Goal: Task Accomplishment & Management: Use online tool/utility

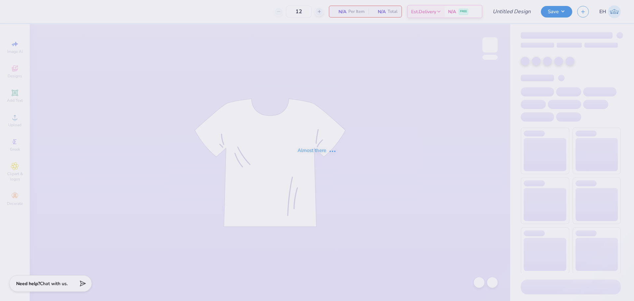
type input "SK ISU Bid Day Tank"
type input "70"
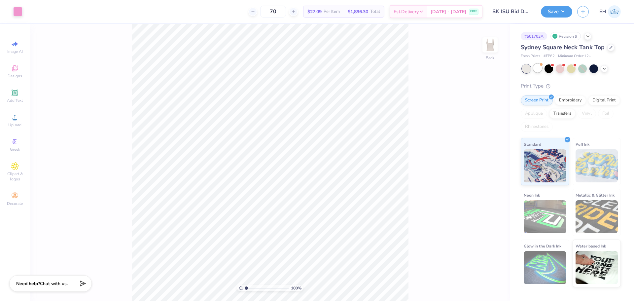
click at [535, 69] on div at bounding box center [537, 68] width 9 height 9
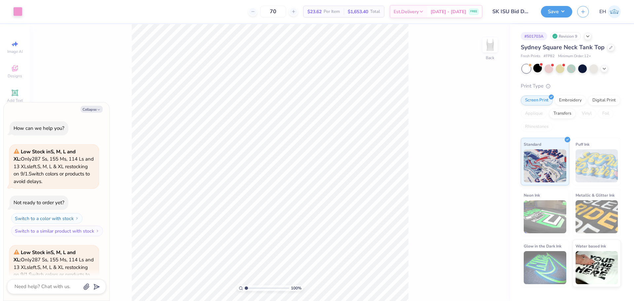
scroll to position [66, 0]
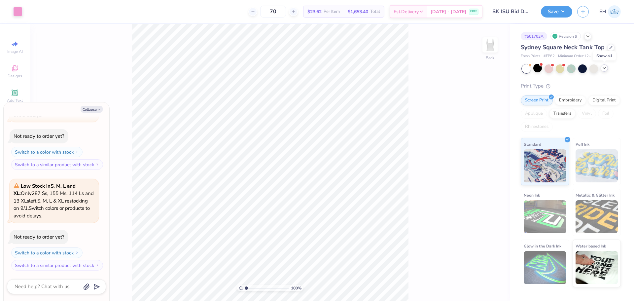
click at [603, 67] on polyline at bounding box center [604, 67] width 3 height 1
type textarea "x"
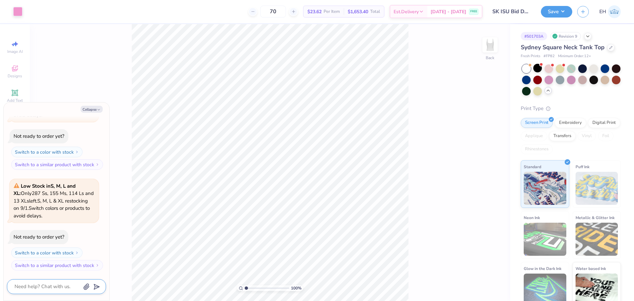
click at [45, 286] on textarea at bounding box center [47, 286] width 67 height 9
type textarea "i"
type textarea "x"
type textarea "is"
type textarea "x"
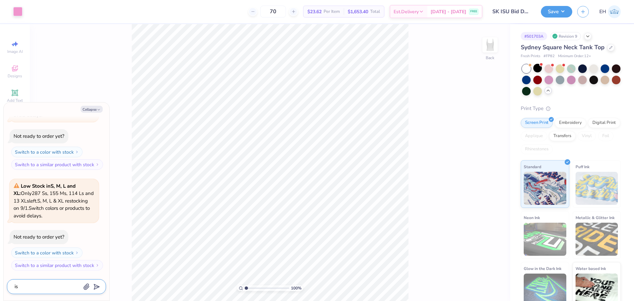
type textarea "is"
type textarea "x"
type textarea "is t"
type textarea "x"
type textarea "is th"
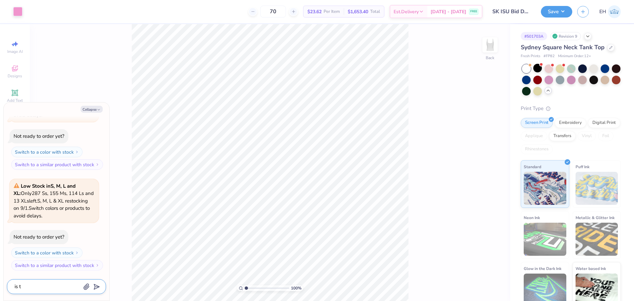
type textarea "x"
type textarea "is thi"
type textarea "x"
type textarea "is this"
type textarea "x"
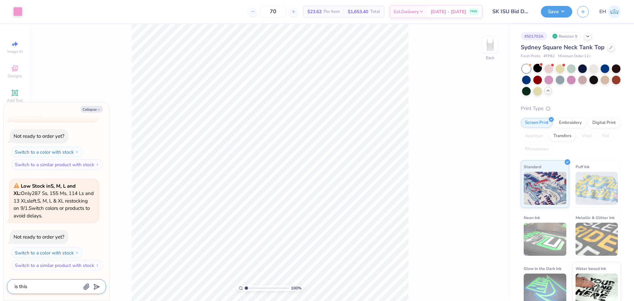
type textarea "is this"
type textarea "x"
type textarea "is this a"
type textarea "x"
type textarea "is this an"
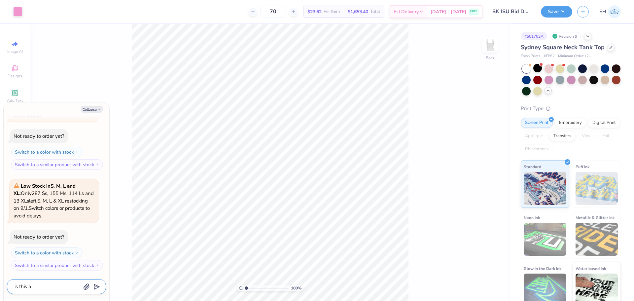
type textarea "x"
type textarea "is this an"
type textarea "x"
type textarea "is this an M"
type textarea "x"
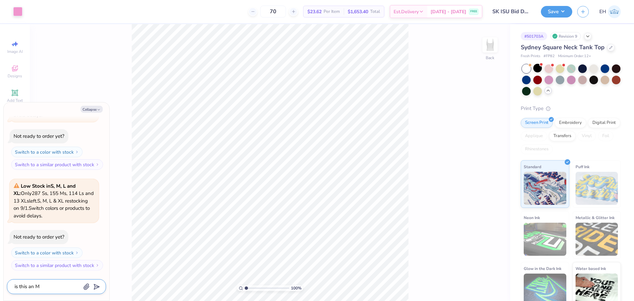
type textarea "is this an MT"
type textarea "x"
type textarea "is this an MTo"
type textarea "x"
type textarea "is this an MT"
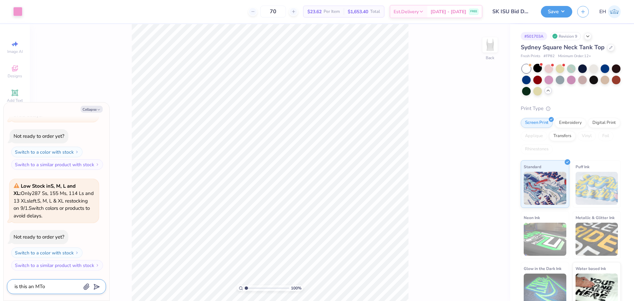
type textarea "x"
type textarea "is this an MTO"
type textarea "x"
type textarea "is this an MTO"
type textarea "x"
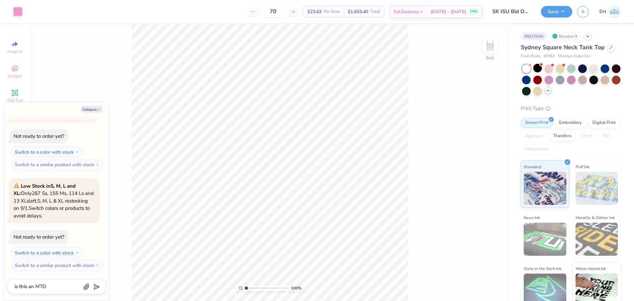
scroll to position [84, 0]
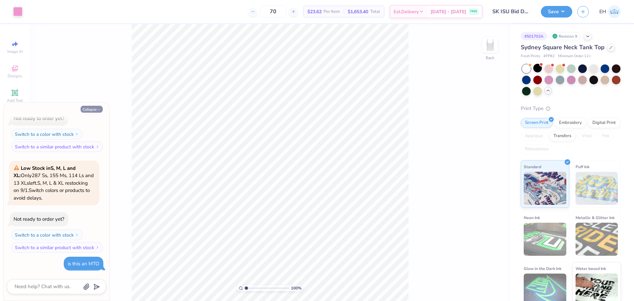
click at [91, 109] on button "Collapse" at bounding box center [92, 109] width 22 height 7
type textarea "x"
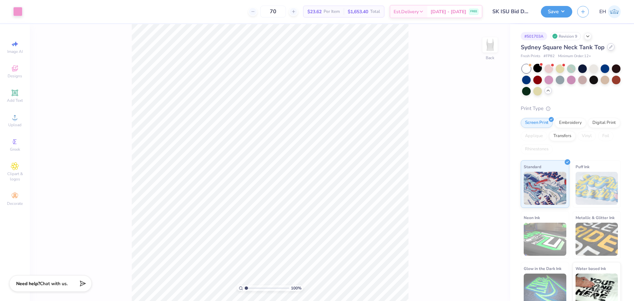
click at [609, 46] on icon at bounding box center [610, 46] width 3 height 3
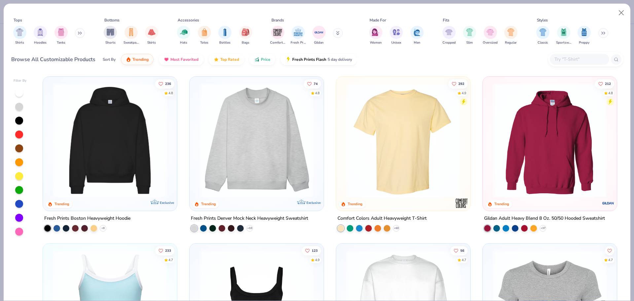
click at [583, 60] on input "text" at bounding box center [579, 59] width 51 height 8
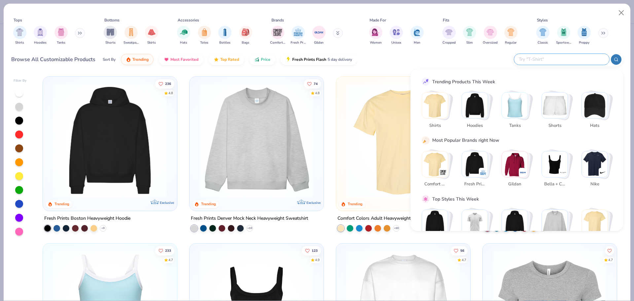
click at [522, 111] on img "Stack Card Button Tanks" at bounding box center [515, 105] width 26 height 26
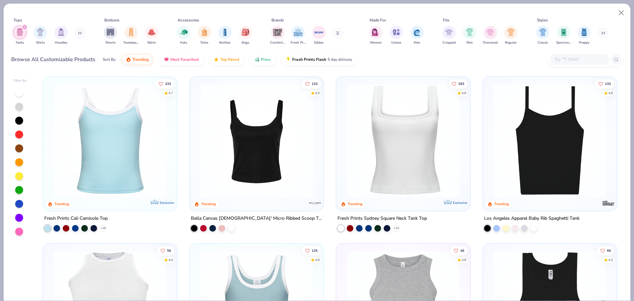
click at [97, 166] on img at bounding box center [110, 140] width 121 height 114
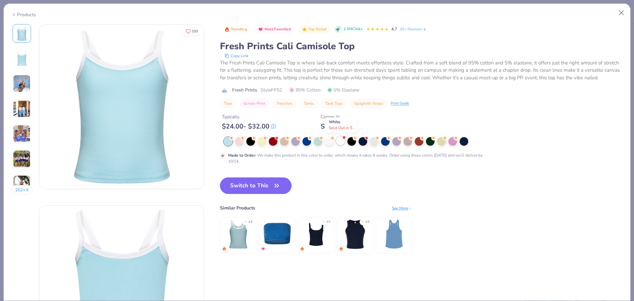
click at [340, 140] on div at bounding box center [340, 140] width 9 height 9
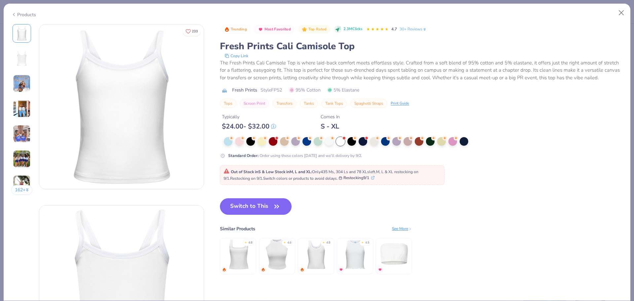
click at [313, 253] on img at bounding box center [315, 254] width 31 height 31
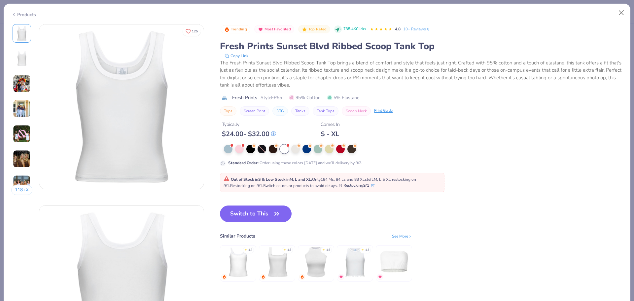
click at [277, 267] on img at bounding box center [276, 261] width 31 height 31
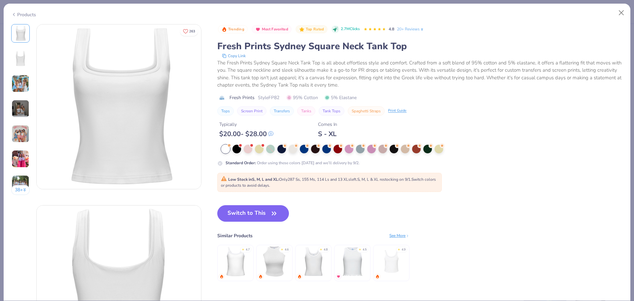
click at [239, 266] on img at bounding box center [235, 261] width 31 height 31
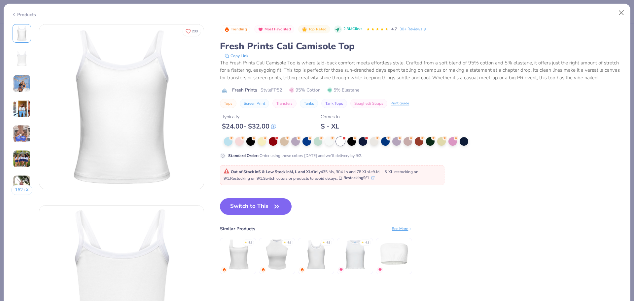
click at [406, 225] on div "Similar Products See More" at bounding box center [316, 228] width 192 height 7
click at [406, 227] on div "See More" at bounding box center [402, 228] width 20 height 6
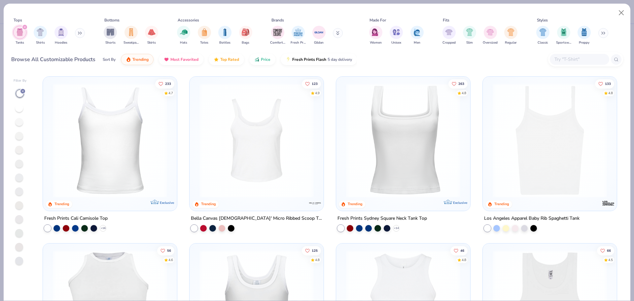
click at [387, 129] on img at bounding box center [403, 140] width 121 height 114
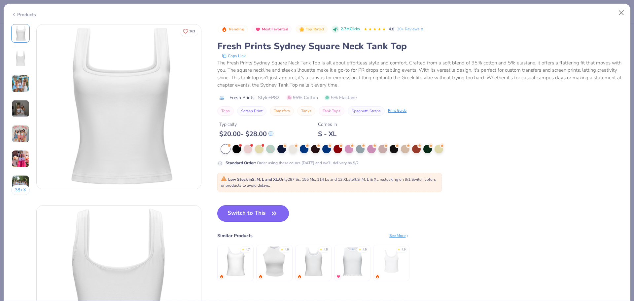
click at [263, 215] on button "Switch to This" at bounding box center [253, 213] width 72 height 17
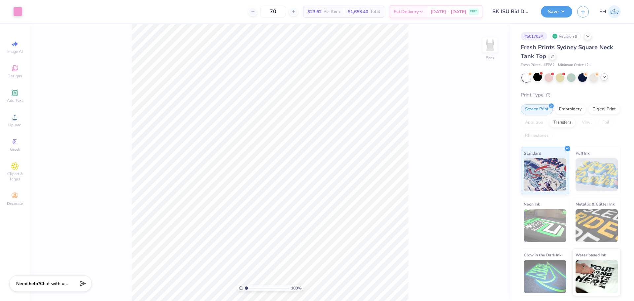
click at [448, 77] on div "100 % Back" at bounding box center [270, 162] width 480 height 277
click at [558, 12] on button "Save" at bounding box center [556, 11] width 31 height 12
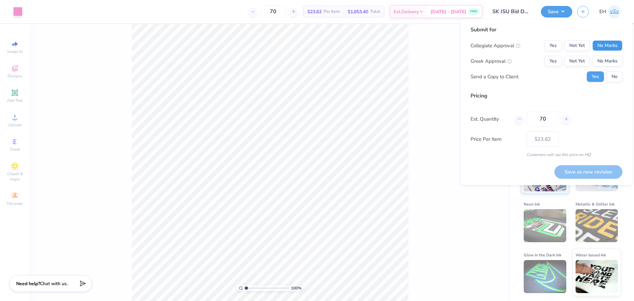
click at [598, 44] on button "No Marks" at bounding box center [607, 45] width 30 height 11
click at [555, 65] on button "Yes" at bounding box center [552, 61] width 17 height 11
click at [594, 176] on button "Save as new revision" at bounding box center [588, 172] width 68 height 14
type input "$23.62"
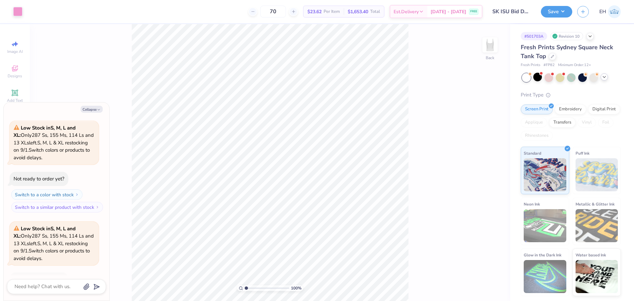
scroll to position [123, 0]
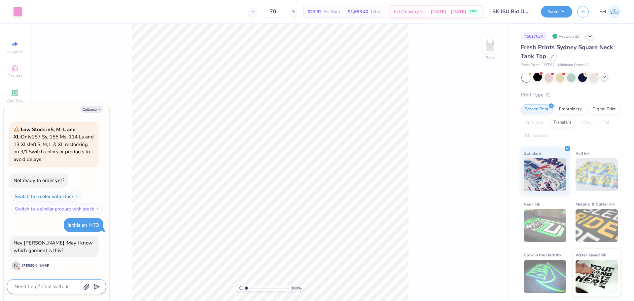
click at [38, 286] on textarea at bounding box center [47, 286] width 67 height 9
type textarea "x"
type textarea "F"
type textarea "x"
type textarea "FP"
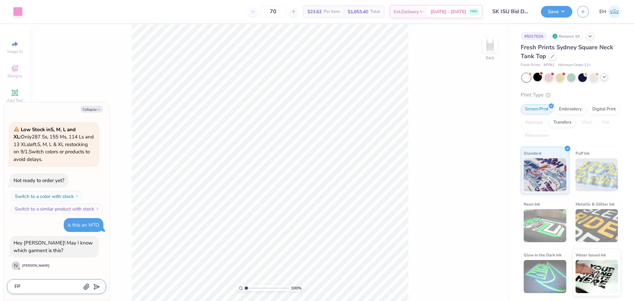
type textarea "x"
type textarea "FP8"
type textarea "x"
type textarea "FP82"
type textarea "x"
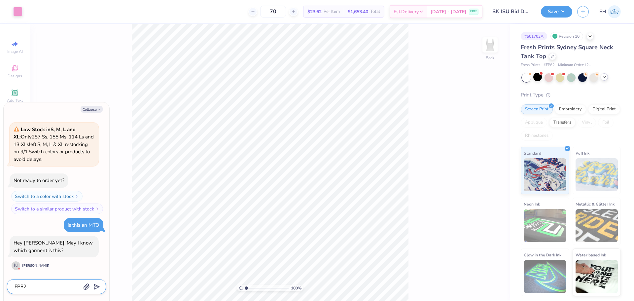
type textarea "FP82"
type textarea "x"
type textarea "FP82 w"
type textarea "x"
type textarea "FP82 wh"
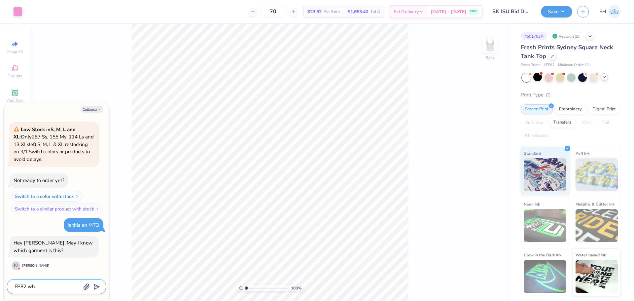
type textarea "x"
type textarea "FP82 whi"
type textarea "x"
type textarea "FP82 whit"
type textarea "x"
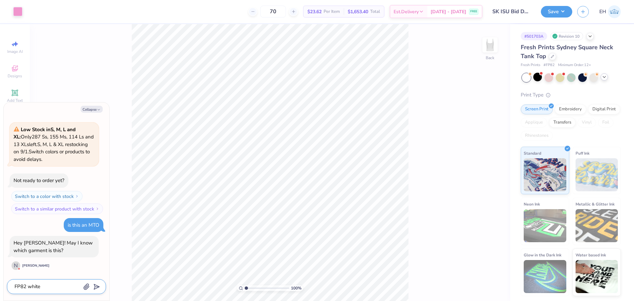
type textarea "FP82 white"
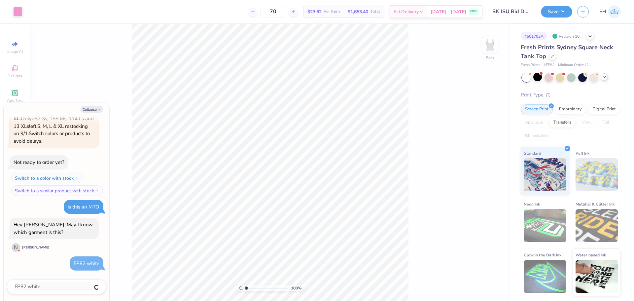
type textarea "x"
click at [52, 288] on textarea at bounding box center [47, 286] width 67 height 9
type textarea "x"
type textarea "t"
type textarea "x"
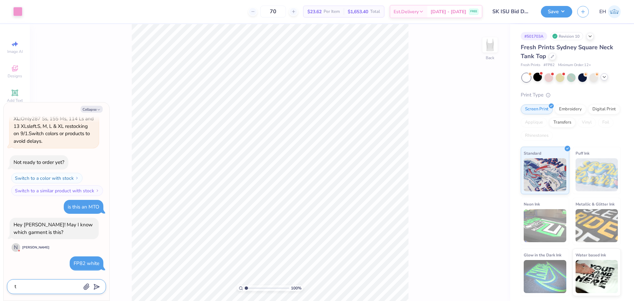
type textarea "th"
type textarea "x"
type textarea "the"
type textarea "x"
type textarea "the"
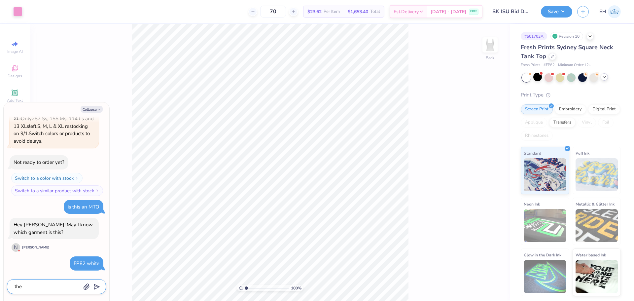
type textarea "x"
type textarea "the p"
type textarea "x"
type textarea "the pr"
type textarea "x"
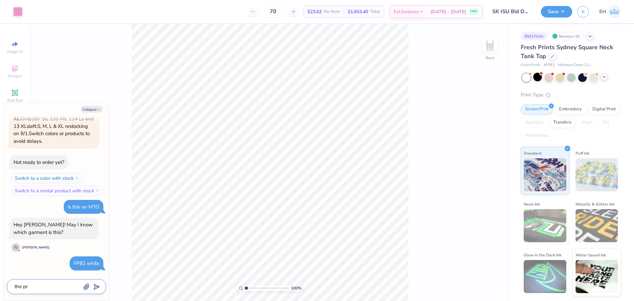
type textarea "the pre"
type textarea "x"
type textarea "the prev"
type textarea "x"
type textarea "the previ"
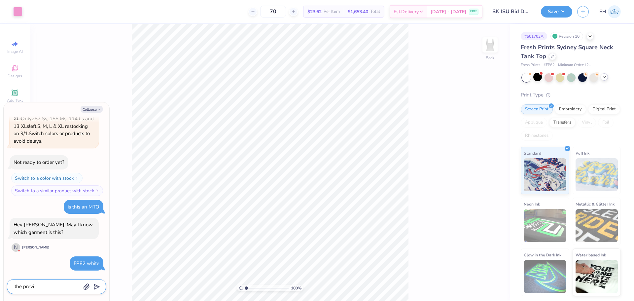
type textarea "x"
type textarea "the previo"
type textarea "x"
type textarea "the previou"
type textarea "x"
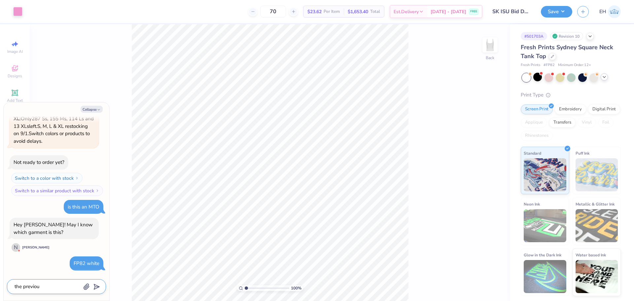
type textarea "the previous"
type textarea "x"
type textarea "the previous"
type textarea "x"
type textarea "the previous c"
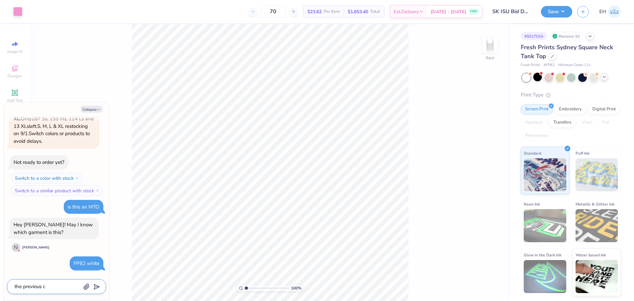
type textarea "x"
type textarea "the previous co"
type textarea "x"
type textarea "the previous col"
type textarea "x"
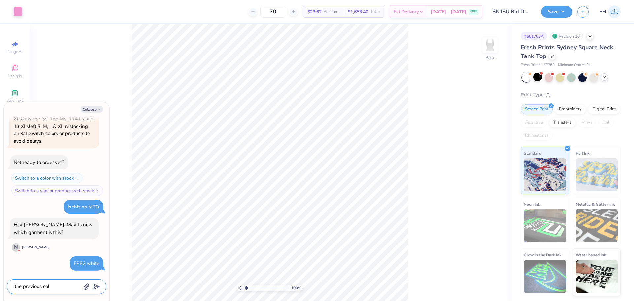
type textarea "the previous colo"
type textarea "x"
type textarea "the previous color"
type textarea "x"
type textarea "the previous color"
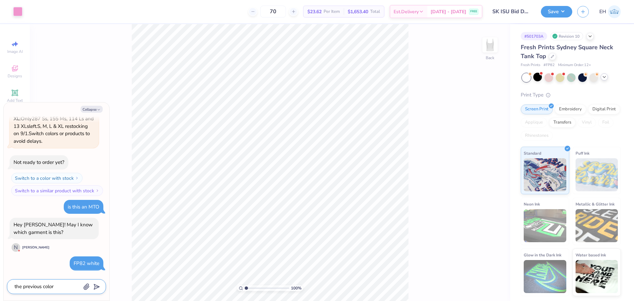
type textarea "x"
type textarea "the previous color m"
type textarea "x"
type textarea "the previous color my"
type textarea "x"
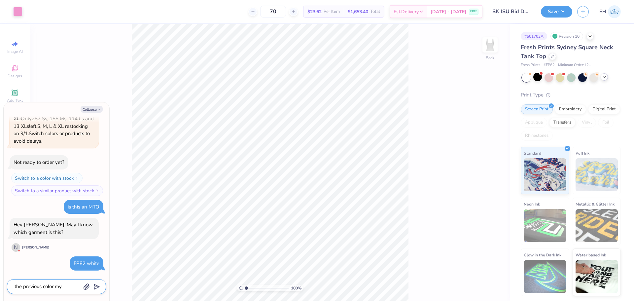
type textarea "the previous color my"
type textarea "x"
type textarea "the previous color my c"
type textarea "x"
type textarea "the previous color my cl"
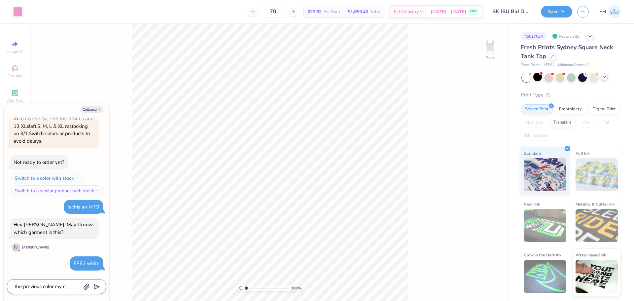
type textarea "x"
type textarea "the previous color my cli"
type textarea "x"
type textarea "the previous color my clie"
type textarea "x"
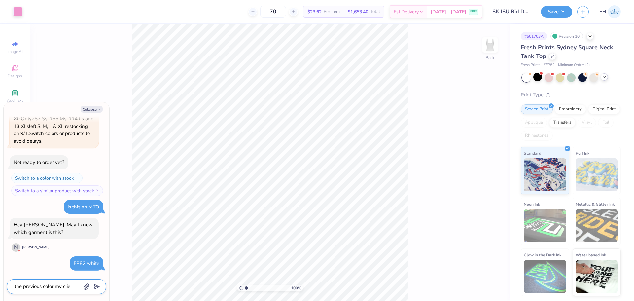
type textarea "the previous color my clien"
type textarea "x"
type textarea "the previous color my client"
type textarea "x"
type textarea "the previous color my client"
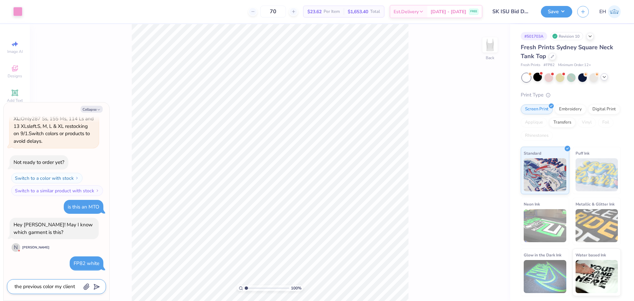
type textarea "x"
type textarea "the previous color my client w"
type textarea "x"
type textarea "the previous color my client wa"
type textarea "x"
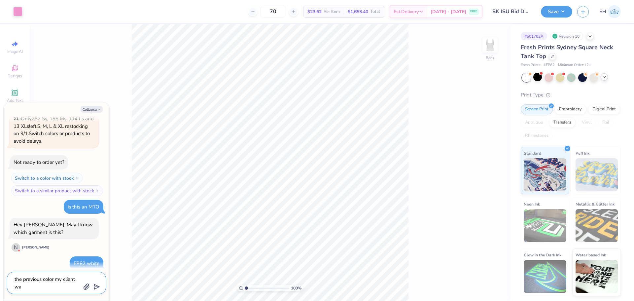
type textarea "the previous color my client wan"
type textarea "x"
type textarea "the previous color my client want"
type textarea "x"
type textarea "the previous color my client wante"
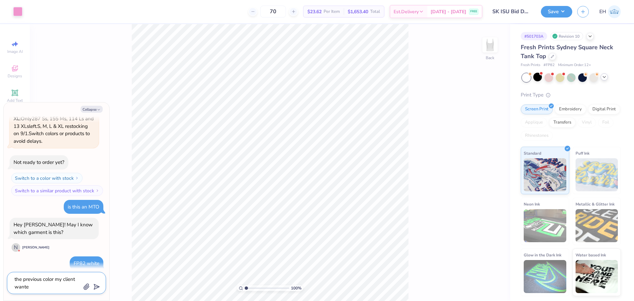
type textarea "x"
type textarea "the previous color my client wanted"
type textarea "x"
type textarea "the previous color my client wanted"
type textarea "x"
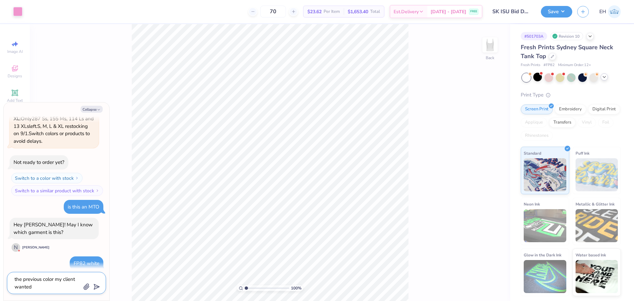
type textarea "the previous color my client wanted w"
type textarea "x"
type textarea "the previous color my client wanted wa"
type textarea "x"
type textarea "the previous color my client wanted was"
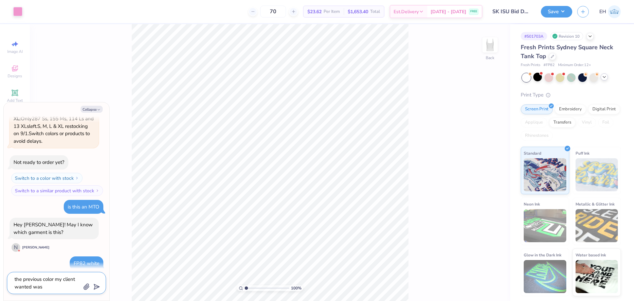
type textarea "x"
type textarea "the previous color my client wanted was"
type textarea "x"
type textarea "the previous color my client wanted was o"
type textarea "x"
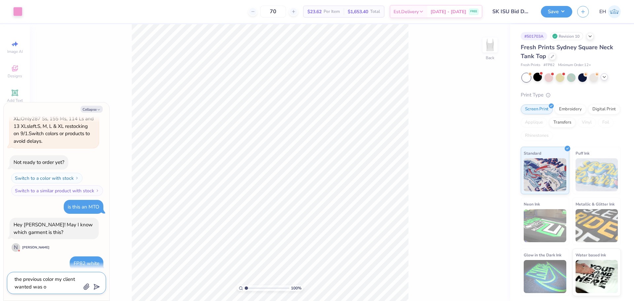
type textarea "the previous color my client wanted was of"
type textarea "x"
type textarea "the previous color my client wanted was off"
type textarea "x"
type textarea "the previous color my client wanted was off"
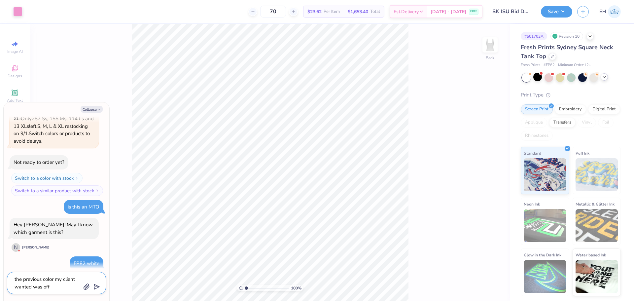
type textarea "x"
type textarea "the previous color my client wanted was off w"
type textarea "x"
type textarea "the previous color my client wanted was off wh"
type textarea "x"
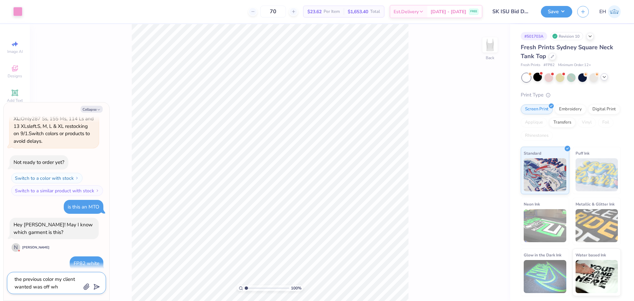
type textarea "the previous color my client wanted was off whi"
type textarea "x"
type textarea "the previous color my client wanted was off whit"
type textarea "x"
type textarea "the previous color my client wanted was off white"
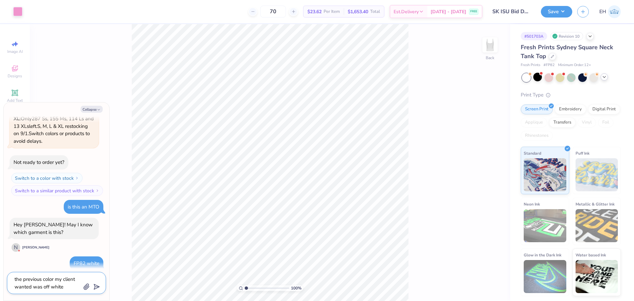
type textarea "x"
type textarea "the previous color my client wanted was off white"
type textarea "x"
type textarea "the previous color my client wanted was off white a"
type textarea "x"
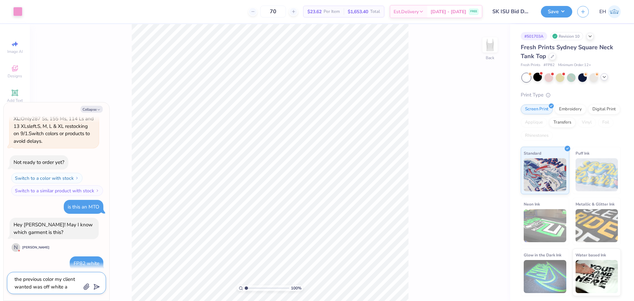
type textarea "the previous color my client wanted was off white an"
type textarea "x"
type textarea "the previous color my client wanted was off white and"
type textarea "x"
type textarea "the previous color my client wanted was off white and"
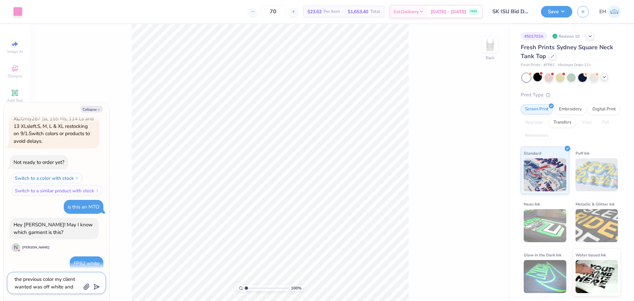
type textarea "x"
type textarea "the previous color my client wanted was off white and i"
type textarea "x"
type textarea "the previous color my client wanted was off white and it"
type textarea "x"
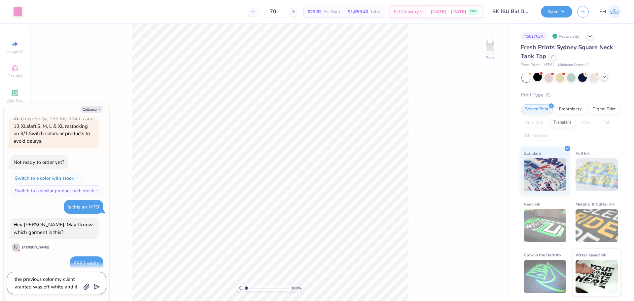
type textarea "the previous color my client wanted was off white and it"
type textarea "x"
type textarea "the previous color my client wanted was off white and it w"
type textarea "x"
type textarea "the previous color my client wanted was off white and it wa"
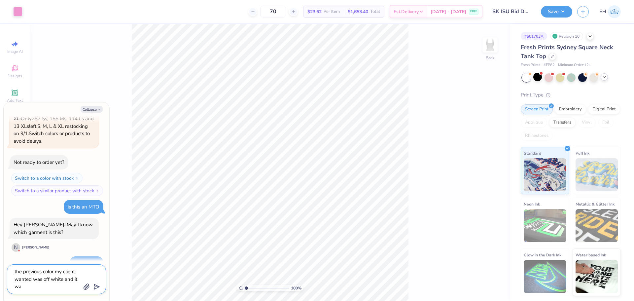
type textarea "x"
type textarea "the previous color my client wanted was off white and it was"
type textarea "x"
type textarea "the previous color my client wanted was off white and it was"
type textarea "x"
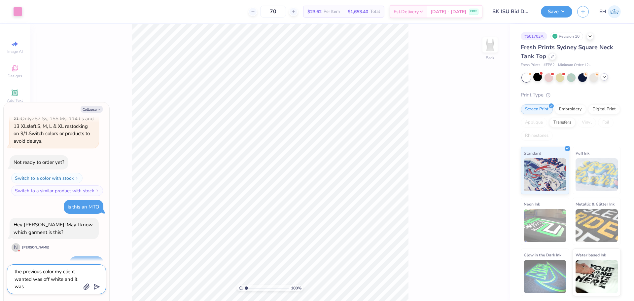
type textarea "the previous color my client wanted was off white and it was M"
type textarea "x"
type textarea "the previous color my client wanted was off white and it was MT"
type textarea "x"
type textarea "the previous color my client wanted was off white and it was MTO"
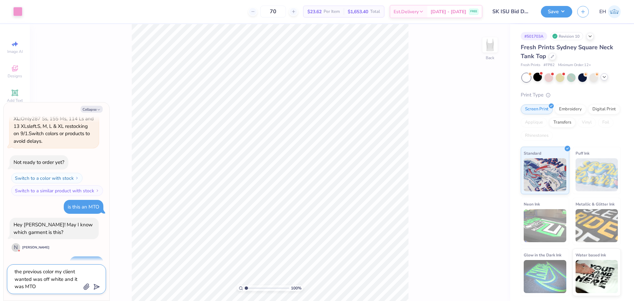
type textarea "x"
type textarea "the previous color my client wanted was off white and it was MTO"
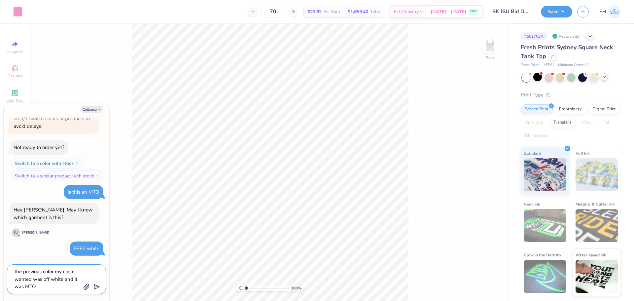
type textarea "x"
type textarea "the previous color my client wanted was off white and it was MTO"
type textarea "x"
type textarea "the previous color my client wanted was off white and it was MTO."
type textarea "x"
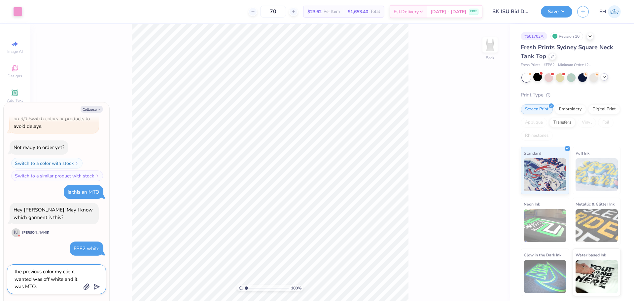
type textarea "the previous color my client wanted was off white and it was MTO."
type textarea "x"
type textarea "the previous color my client wanted was off white and it was MTO. w"
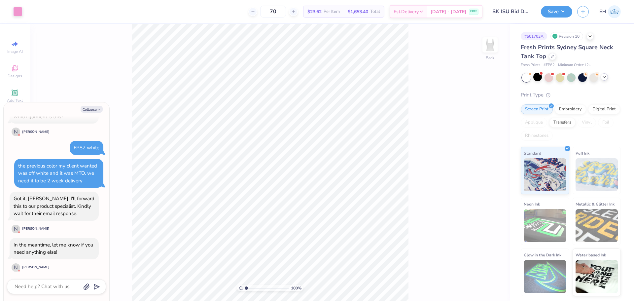
scroll to position [289, 0]
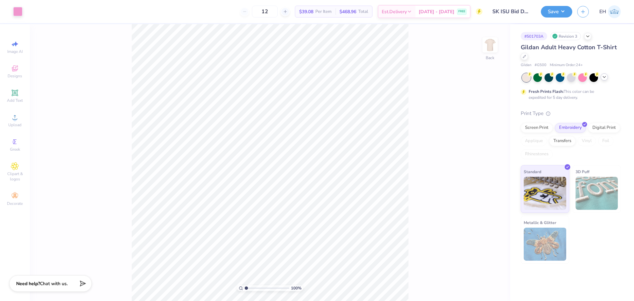
click at [603, 76] on icon at bounding box center [603, 76] width 5 height 5
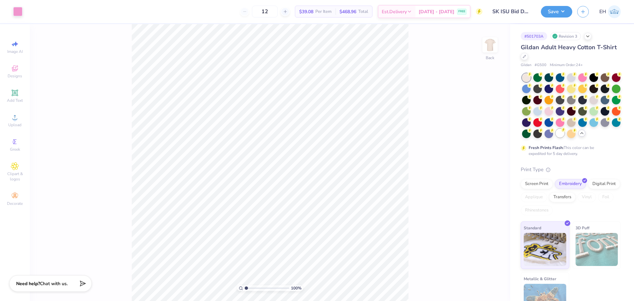
click at [556, 137] on div at bounding box center [560, 133] width 9 height 9
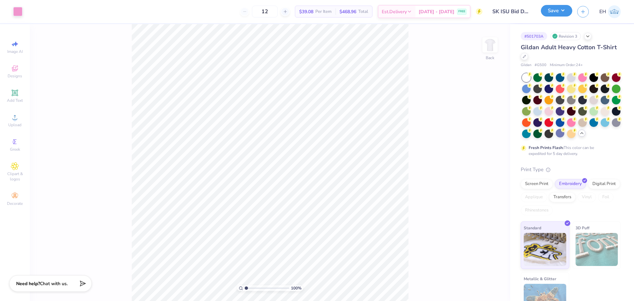
click at [557, 13] on button "Save" at bounding box center [556, 11] width 31 height 12
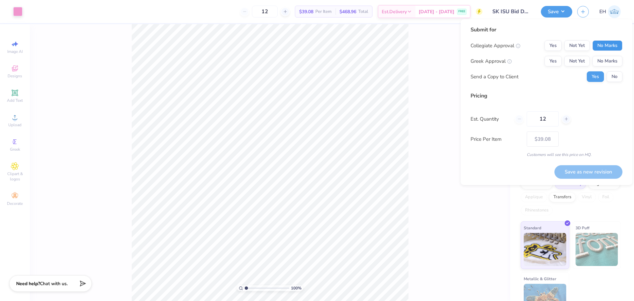
click at [607, 45] on button "No Marks" at bounding box center [607, 45] width 30 height 11
click at [555, 61] on button "Yes" at bounding box center [552, 61] width 17 height 11
click at [531, 188] on div "Screen Print" at bounding box center [537, 183] width 32 height 10
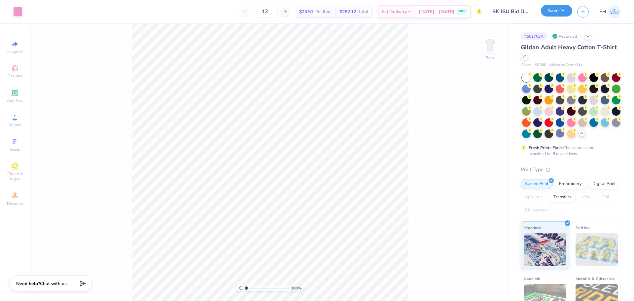
click at [555, 16] on button "Save" at bounding box center [556, 11] width 31 height 12
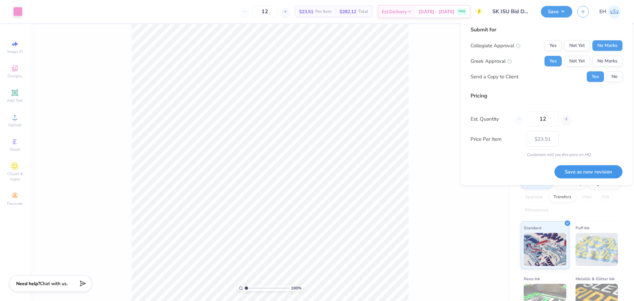
click at [588, 176] on button "Save as new revision" at bounding box center [588, 172] width 68 height 14
type input "$23.51"
click at [464, 220] on div "100 % Back" at bounding box center [270, 162] width 480 height 277
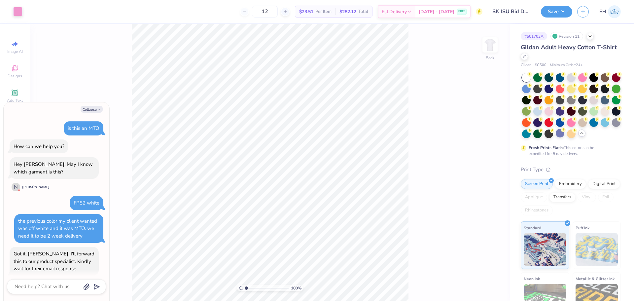
scroll to position [88, 0]
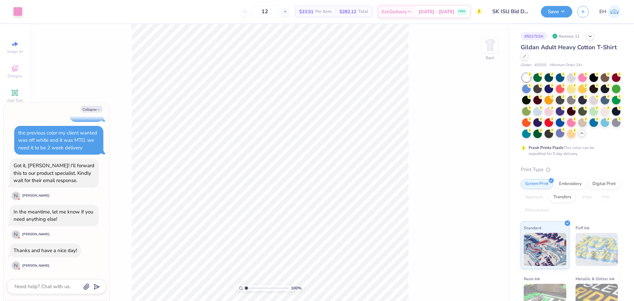
click at [617, 14] on img at bounding box center [614, 11] width 13 height 13
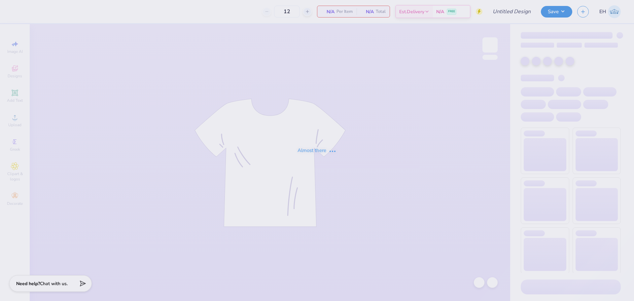
type input "Missouri State : Faith Falter"
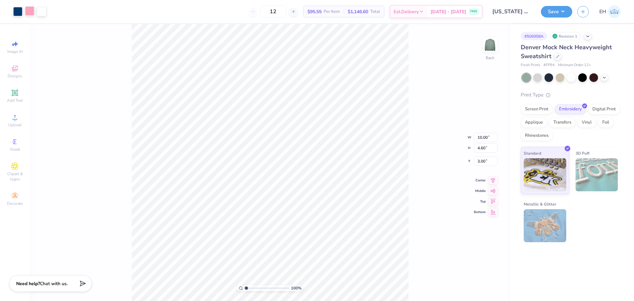
click at [31, 14] on div at bounding box center [29, 10] width 9 height 9
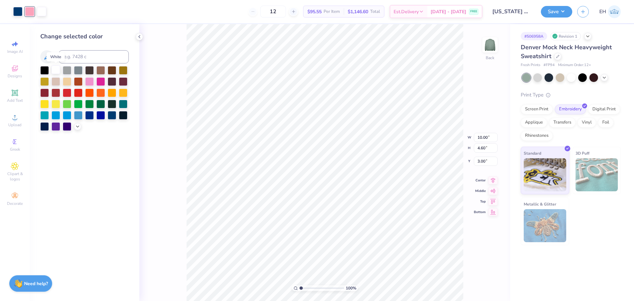
click at [57, 69] on div at bounding box center [55, 69] width 9 height 9
click at [556, 8] on button "Save" at bounding box center [556, 11] width 31 height 12
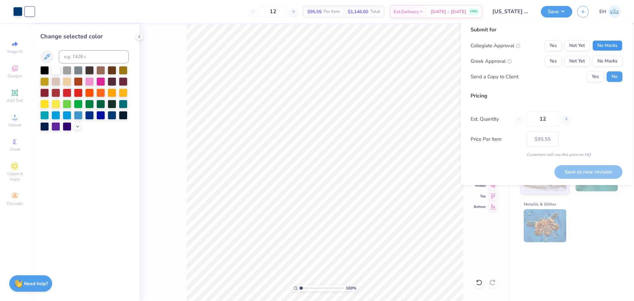
click at [602, 41] on button "No Marks" at bounding box center [607, 45] width 30 height 11
click at [552, 62] on button "Yes" at bounding box center [552, 61] width 17 height 11
click at [594, 80] on button "Yes" at bounding box center [595, 76] width 17 height 11
click at [574, 169] on button "Save as new revision" at bounding box center [588, 172] width 68 height 14
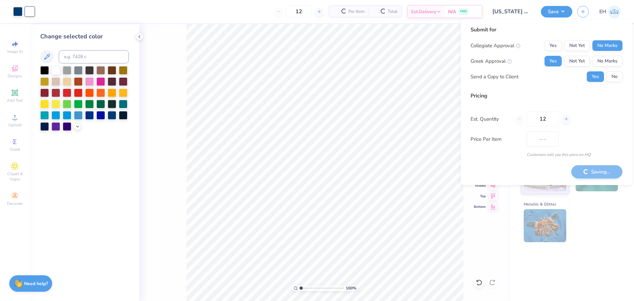
type input "$95.55"
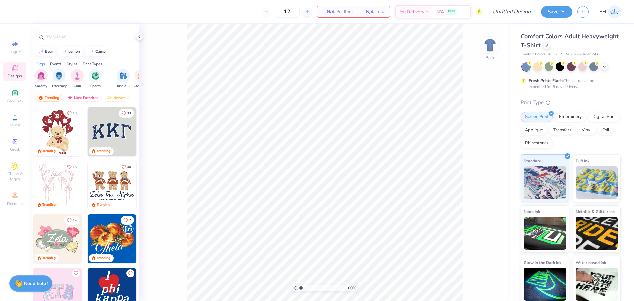
click at [548, 46] on icon at bounding box center [546, 45] width 3 height 3
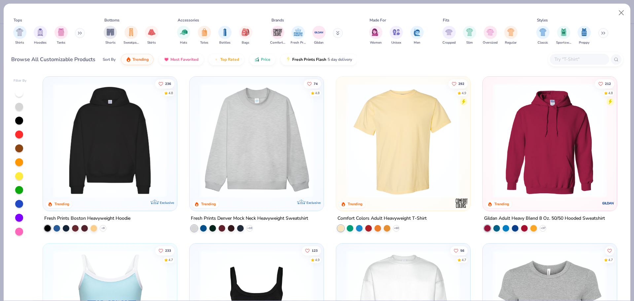
click at [273, 143] on img at bounding box center [256, 140] width 121 height 114
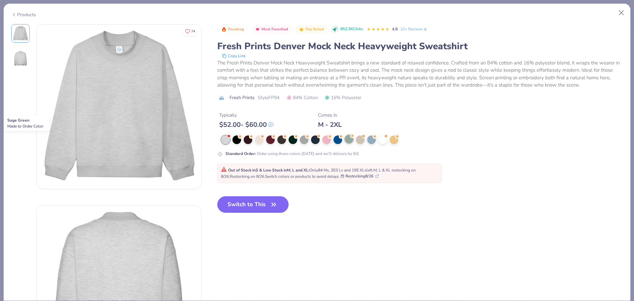
click at [345, 140] on div at bounding box center [349, 139] width 9 height 9
